Goal: Information Seeking & Learning: Compare options

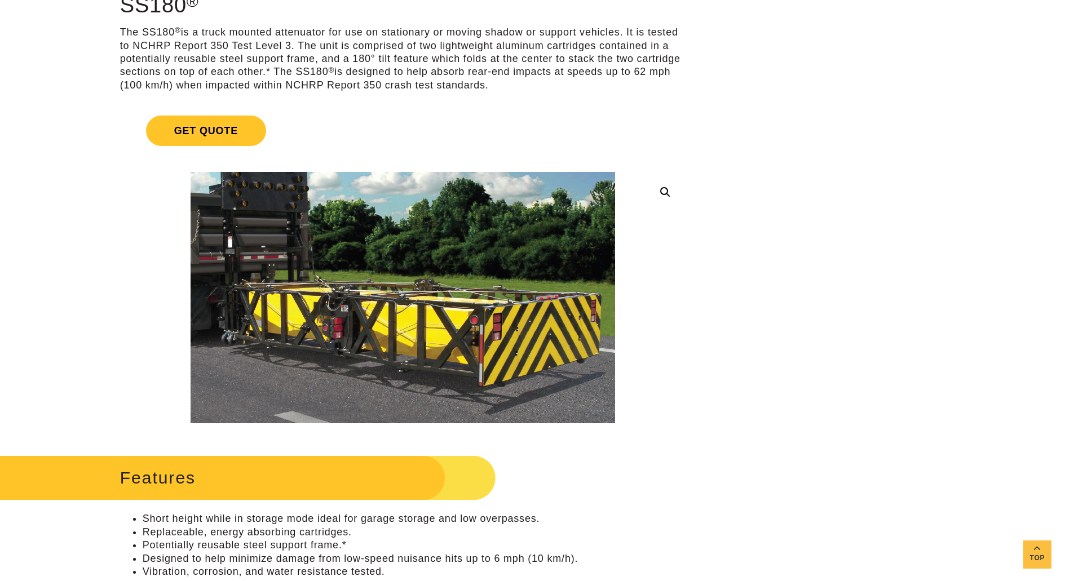
scroll to position [282, 0]
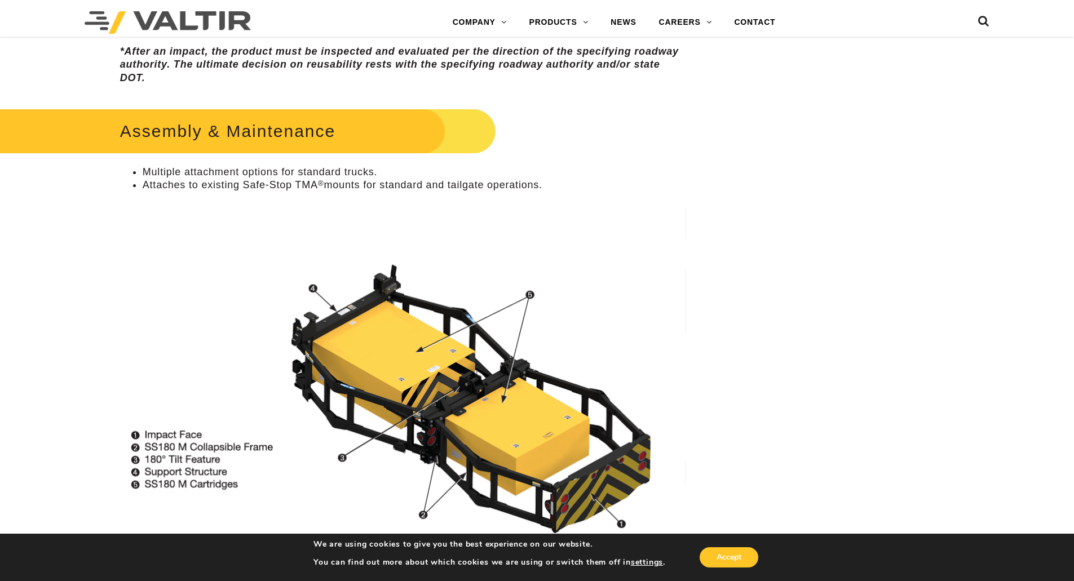
scroll to position [902, 0]
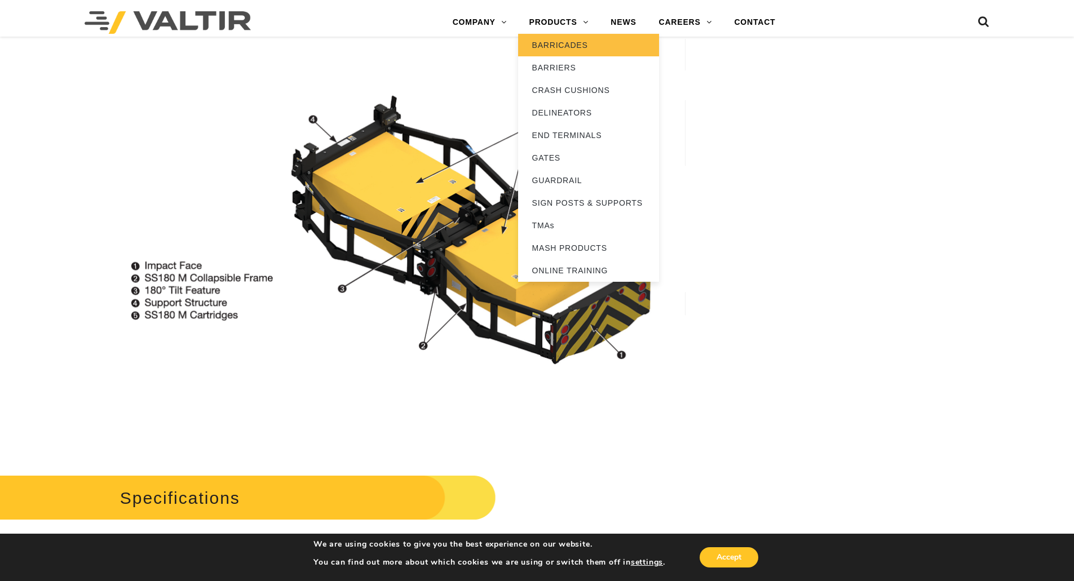
click at [556, 41] on link "BARRICADES" at bounding box center [588, 45] width 141 height 23
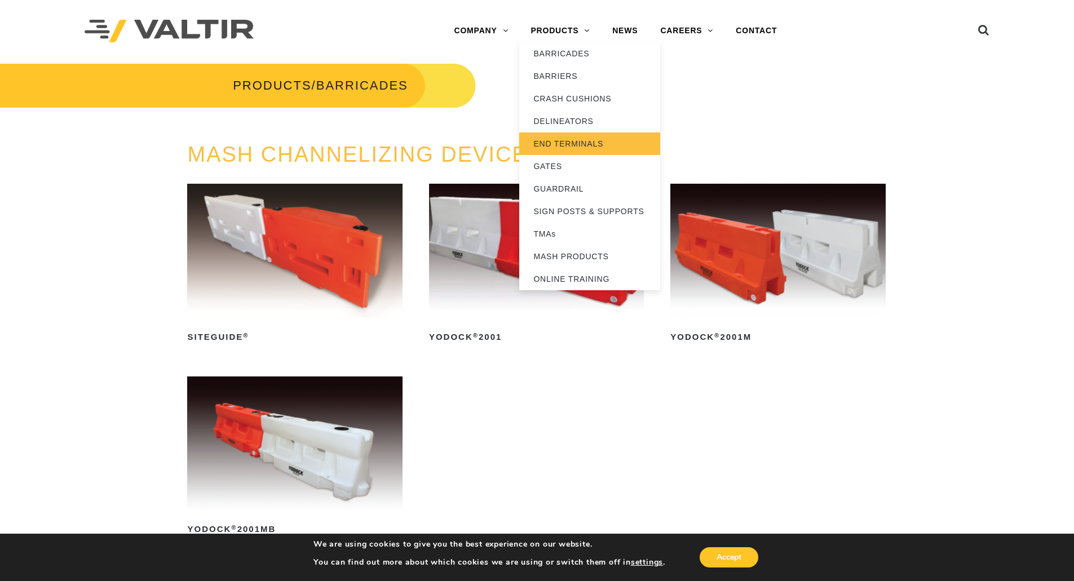
click at [558, 140] on link "END TERMINALS" at bounding box center [589, 143] width 141 height 23
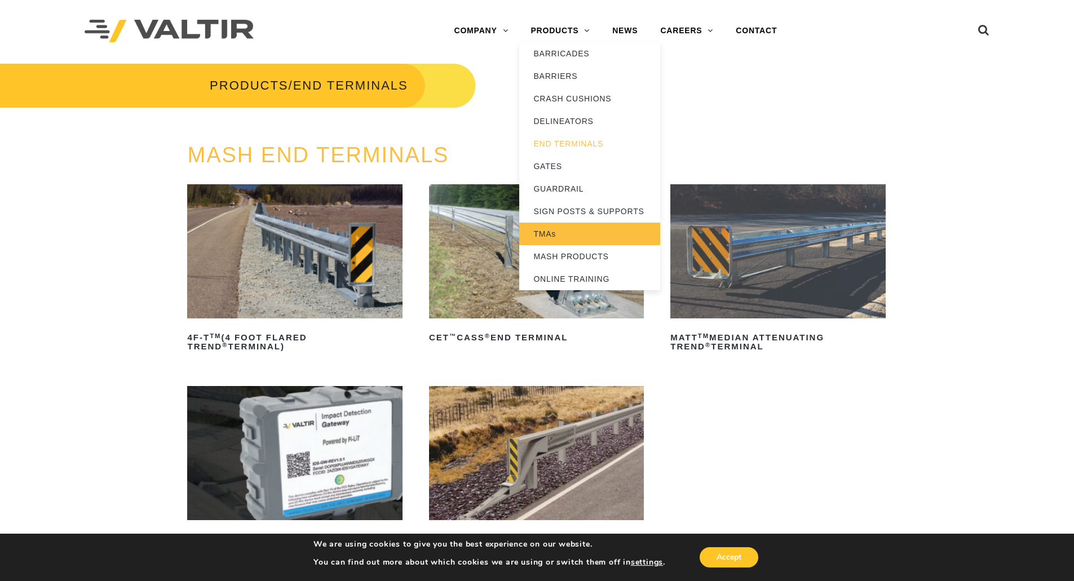
click at [565, 230] on link "TMAs" at bounding box center [589, 234] width 141 height 23
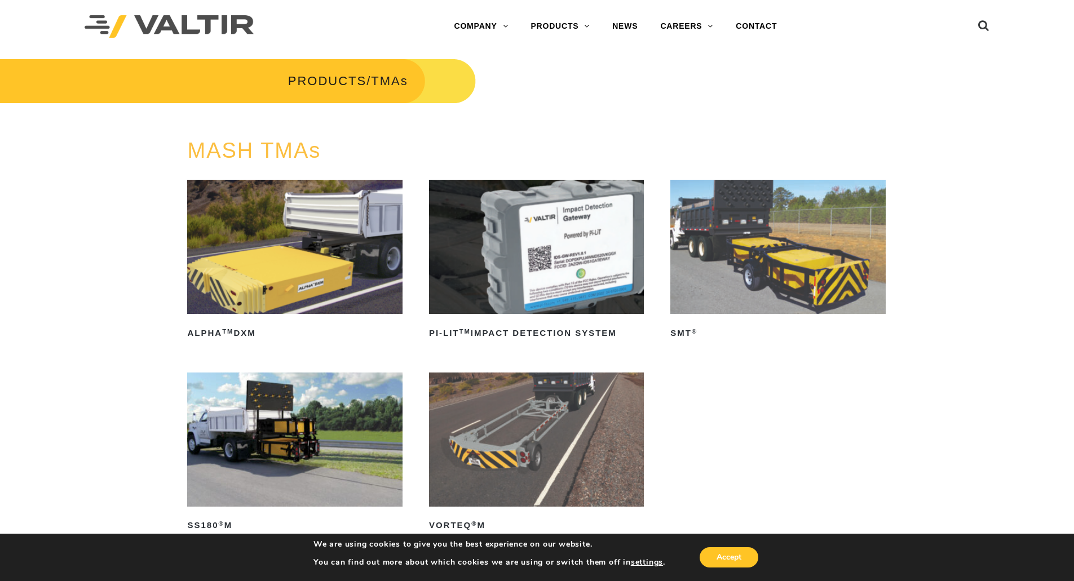
scroll to position [113, 0]
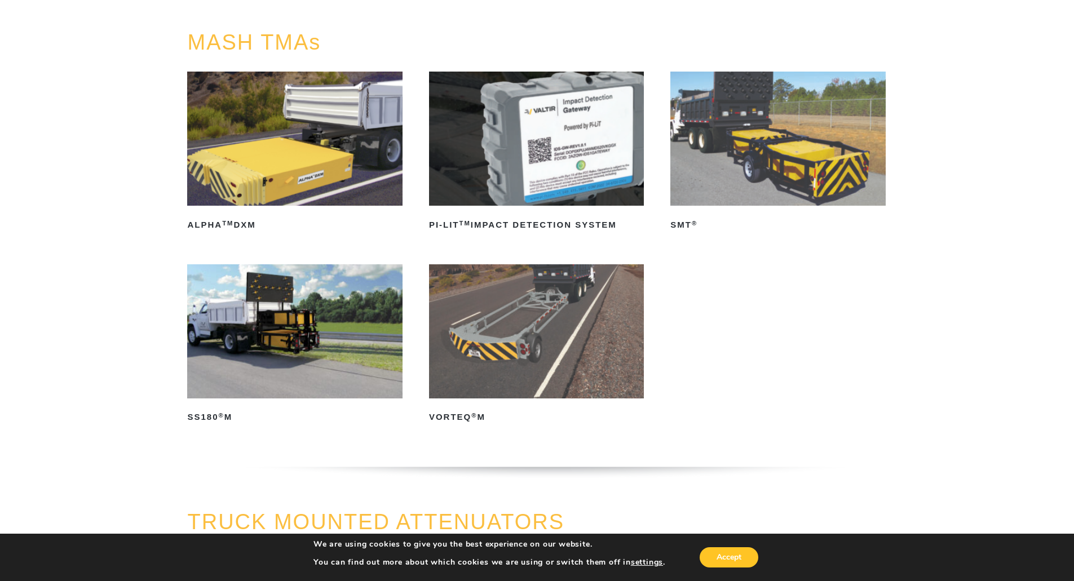
click at [511, 329] on img at bounding box center [536, 331] width 215 height 134
